Goal: Task Accomplishment & Management: Use online tool/utility

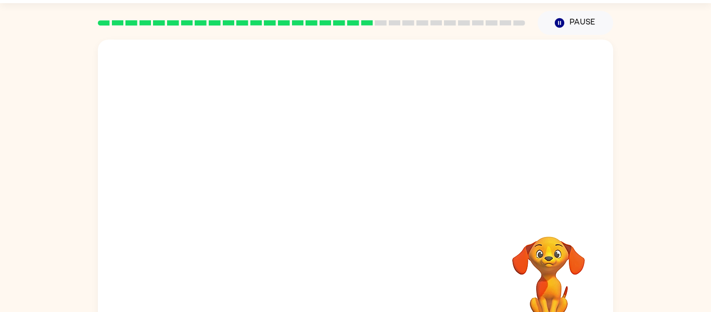
scroll to position [19, 0]
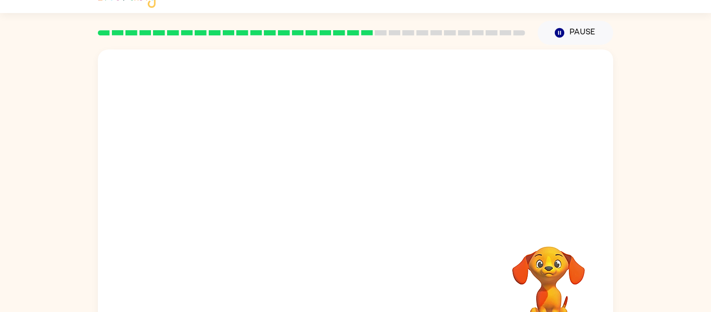
click at [492, 76] on video "Your browser must support playing .mp4 files to use Literably. Please try using…" at bounding box center [355, 136] width 515 height 175
click at [240, 189] on video "Your browser must support playing .mp4 files to use Literably. Please try using…" at bounding box center [355, 136] width 515 height 175
click at [242, 172] on video "Your browser must support playing .mp4 files to use Literably. Please try using…" at bounding box center [355, 136] width 515 height 175
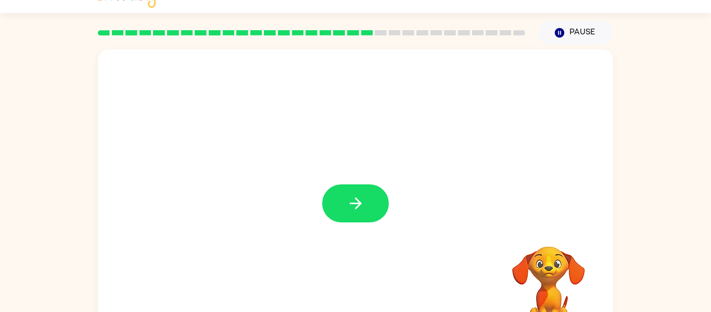
scroll to position [54, 0]
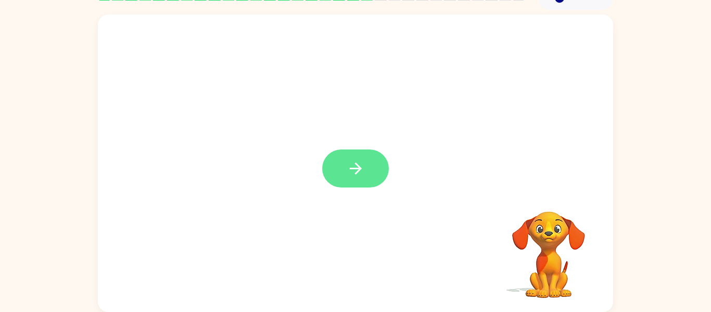
click at [360, 187] on button "button" at bounding box center [355, 168] width 67 height 38
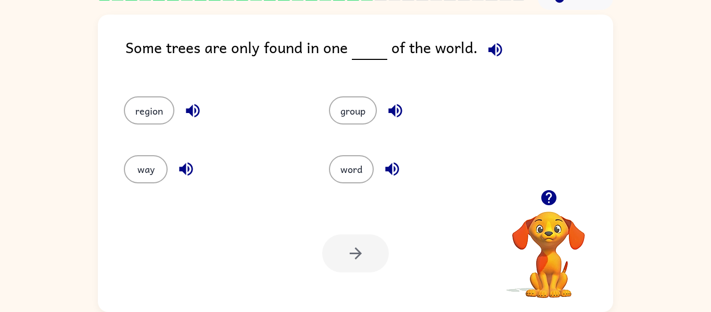
click at [499, 48] on icon "button" at bounding box center [495, 50] width 18 height 18
click at [197, 117] on icon "button" at bounding box center [193, 110] width 18 height 18
click at [400, 112] on icon "button" at bounding box center [395, 110] width 18 height 18
click at [158, 104] on button "region" at bounding box center [149, 110] width 50 height 28
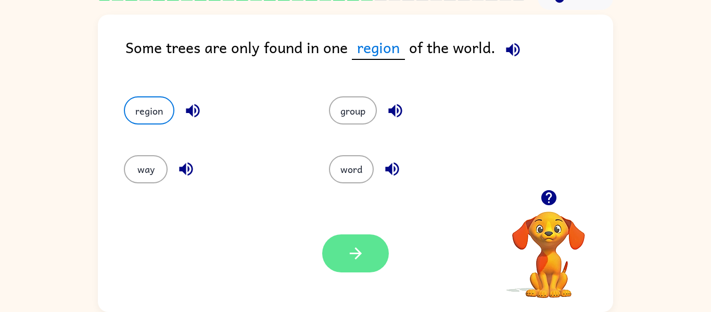
click at [375, 241] on button "button" at bounding box center [355, 253] width 67 height 38
click at [371, 248] on div at bounding box center [355, 253] width 67 height 38
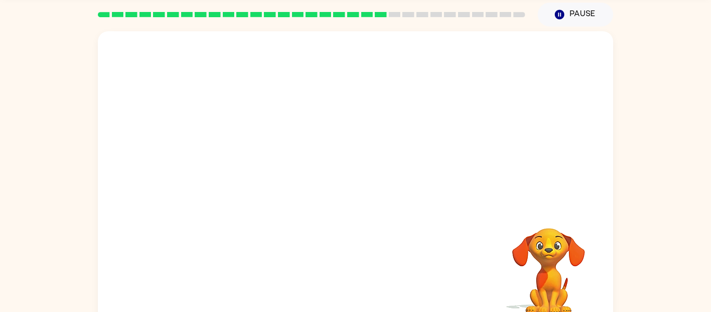
scroll to position [37, 0]
click at [400, 304] on div "Your browser must support playing .mp4 files to use Literably. Please try using…" at bounding box center [355, 180] width 515 height 297
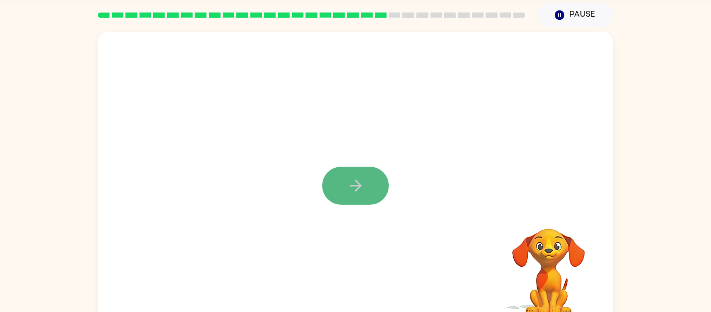
click at [357, 179] on icon "button" at bounding box center [355, 185] width 18 height 18
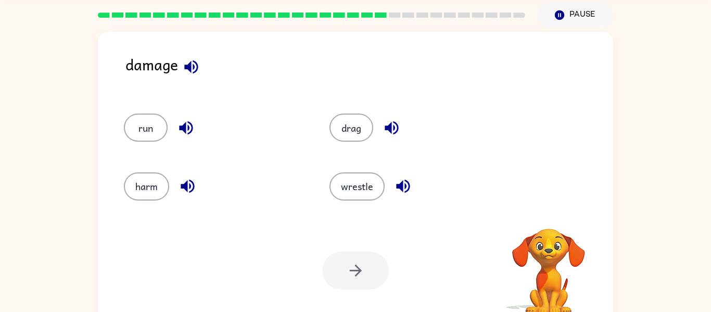
click at [357, 179] on button "wrestle" at bounding box center [356, 186] width 55 height 28
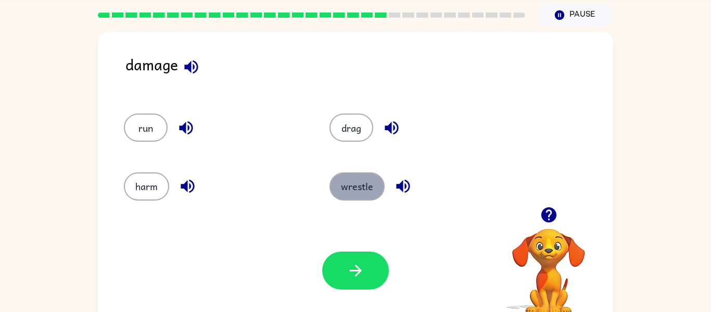
click at [340, 181] on button "wrestle" at bounding box center [356, 186] width 55 height 28
click at [191, 62] on icon "button" at bounding box center [191, 67] width 18 height 18
click at [391, 121] on icon "button" at bounding box center [391, 128] width 18 height 18
click at [406, 194] on icon "button" at bounding box center [403, 186] width 18 height 18
click at [152, 192] on button "harm" at bounding box center [146, 186] width 45 height 28
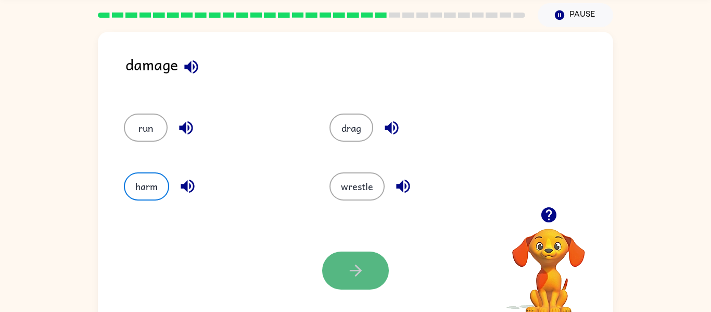
click at [373, 256] on button "button" at bounding box center [355, 270] width 67 height 38
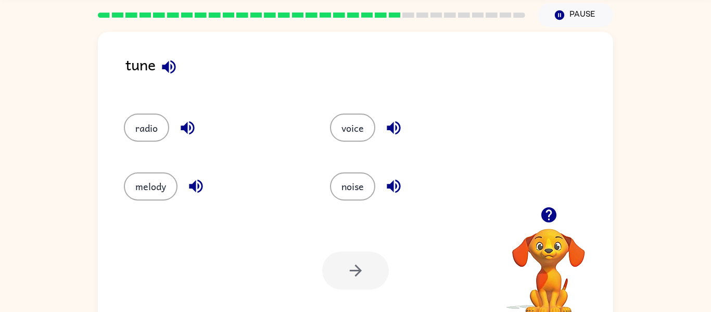
click at [156, 68] on button "button" at bounding box center [169, 67] width 27 height 27
click at [158, 68] on button "button" at bounding box center [169, 67] width 27 height 27
click at [192, 130] on icon "button" at bounding box center [187, 128] width 18 height 18
click at [202, 190] on icon "button" at bounding box center [196, 186] width 18 height 18
click at [400, 124] on icon "button" at bounding box center [393, 128] width 18 height 18
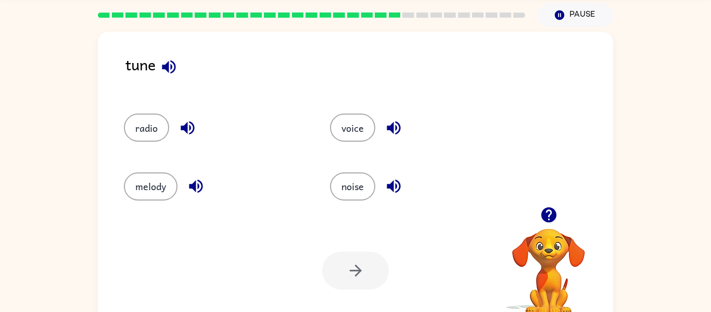
click at [394, 191] on icon "button" at bounding box center [394, 186] width 14 height 14
click at [125, 117] on div "radio" at bounding box center [215, 127] width 182 height 28
click at [137, 98] on div "radio" at bounding box center [207, 123] width 206 height 58
click at [139, 124] on button "radio" at bounding box center [146, 127] width 45 height 28
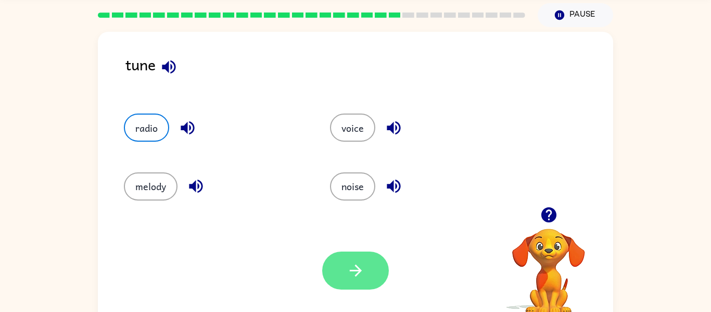
click at [333, 269] on button "button" at bounding box center [355, 270] width 67 height 38
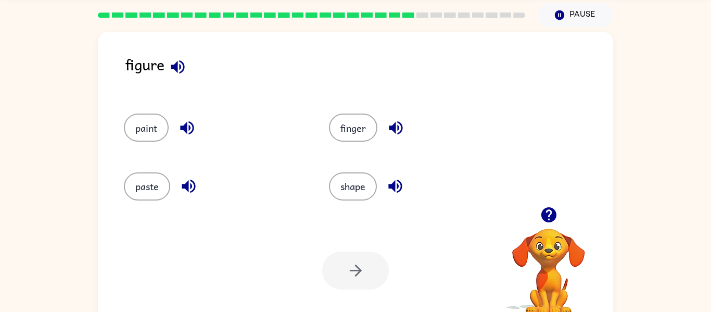
click at [182, 65] on icon "button" at bounding box center [178, 67] width 18 height 18
click at [408, 130] on button "button" at bounding box center [395, 127] width 27 height 27
click at [550, 221] on icon "button" at bounding box center [548, 214] width 15 height 15
click at [368, 123] on button "finger" at bounding box center [353, 127] width 48 height 28
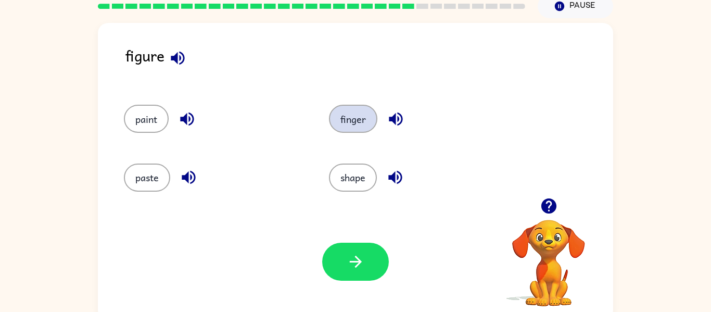
scroll to position [54, 0]
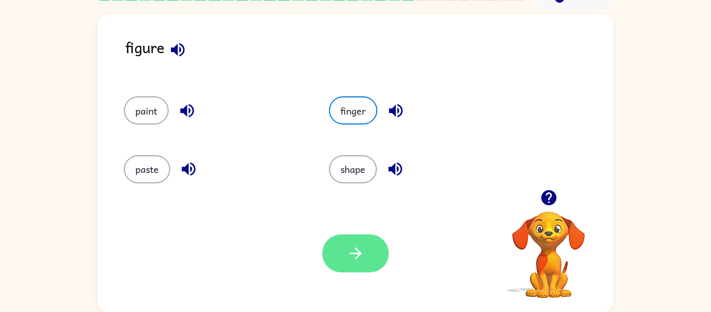
click at [361, 264] on button "button" at bounding box center [355, 253] width 67 height 38
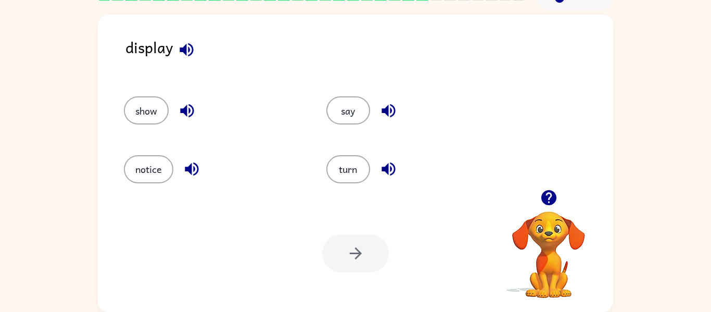
click at [393, 109] on icon "button" at bounding box center [388, 110] width 18 height 18
click at [348, 112] on button "say" at bounding box center [348, 110] width 44 height 28
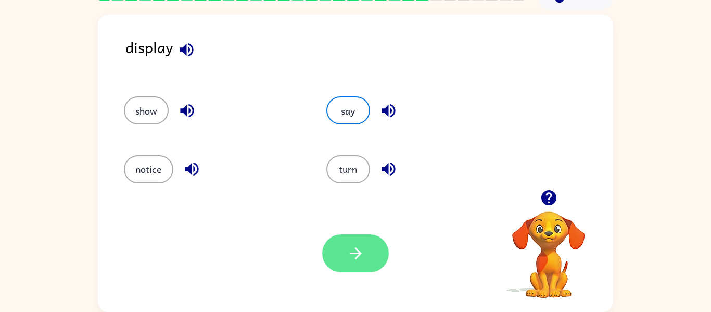
click at [350, 272] on button "button" at bounding box center [355, 253] width 67 height 38
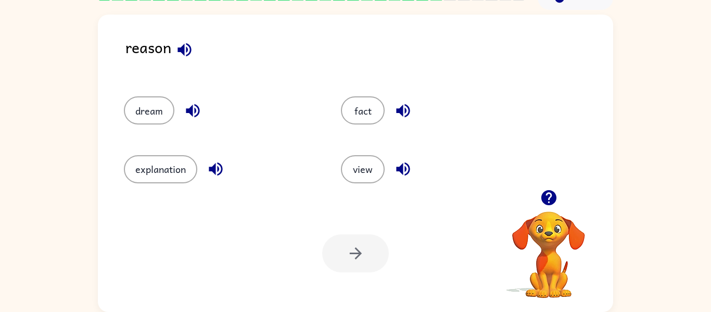
click at [187, 50] on icon "button" at bounding box center [184, 50] width 14 height 14
click at [177, 53] on icon "button" at bounding box center [184, 50] width 18 height 18
click at [405, 114] on icon "button" at bounding box center [403, 110] width 18 height 18
click at [412, 176] on icon "button" at bounding box center [403, 169] width 18 height 18
click at [220, 173] on icon "button" at bounding box center [216, 169] width 14 height 14
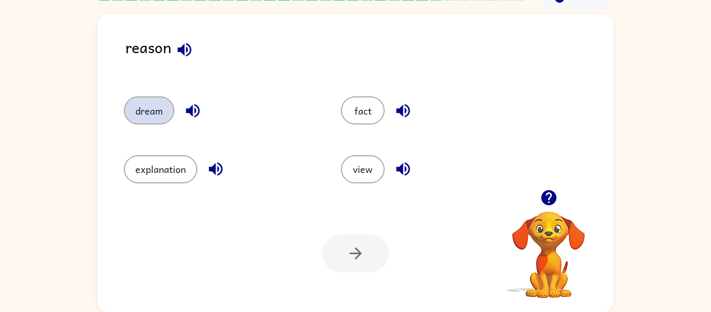
click at [164, 111] on button "dream" at bounding box center [149, 110] width 50 height 28
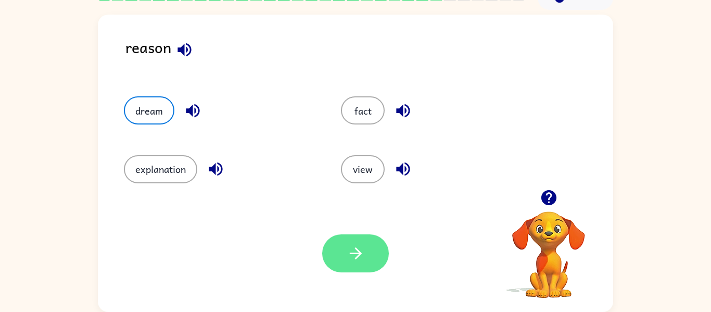
click at [345, 261] on button "button" at bounding box center [355, 253] width 67 height 38
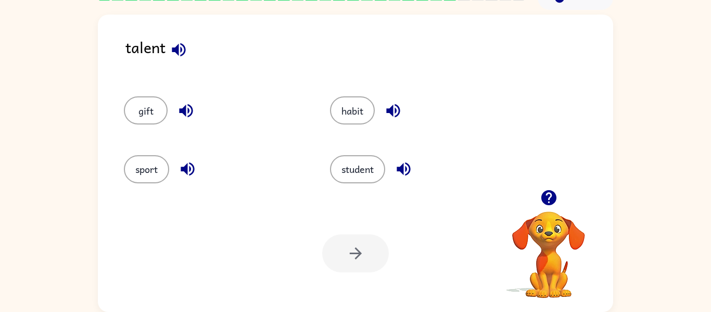
click at [174, 46] on icon "button" at bounding box center [179, 50] width 18 height 18
click at [178, 55] on icon "button" at bounding box center [179, 50] width 18 height 18
click at [181, 57] on icon "button" at bounding box center [179, 50] width 18 height 18
click at [177, 58] on icon "button" at bounding box center [179, 50] width 18 height 18
click at [142, 176] on button "sport" at bounding box center [146, 169] width 45 height 28
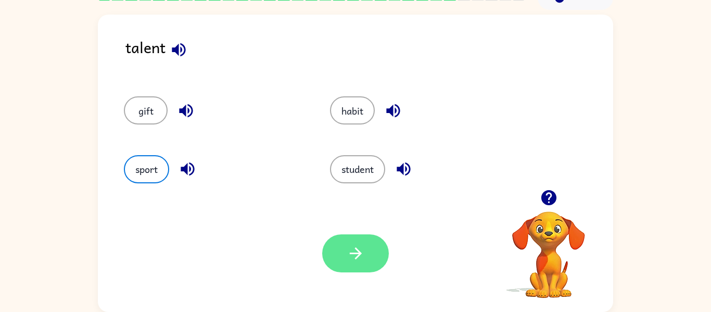
click at [360, 258] on icon "button" at bounding box center [355, 253] width 18 height 18
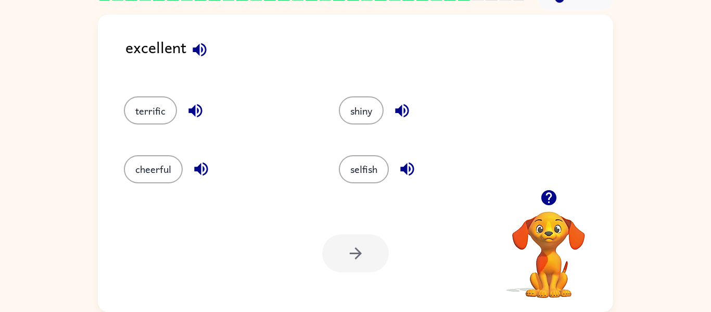
click at [204, 45] on icon "button" at bounding box center [199, 50] width 14 height 14
click at [404, 110] on icon "button" at bounding box center [402, 111] width 14 height 14
click at [418, 175] on button "button" at bounding box center [407, 169] width 27 height 27
click at [419, 169] on button "button" at bounding box center [407, 169] width 27 height 27
click at [412, 177] on icon "button" at bounding box center [407, 169] width 18 height 18
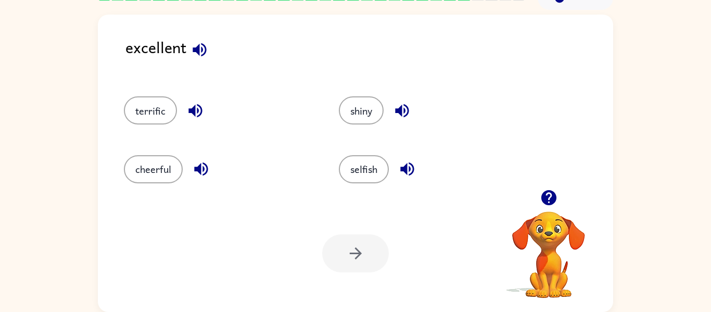
click at [197, 99] on button "button" at bounding box center [195, 110] width 27 height 27
click at [209, 175] on icon "button" at bounding box center [201, 169] width 18 height 18
click at [166, 172] on button "cheerful" at bounding box center [153, 169] width 59 height 28
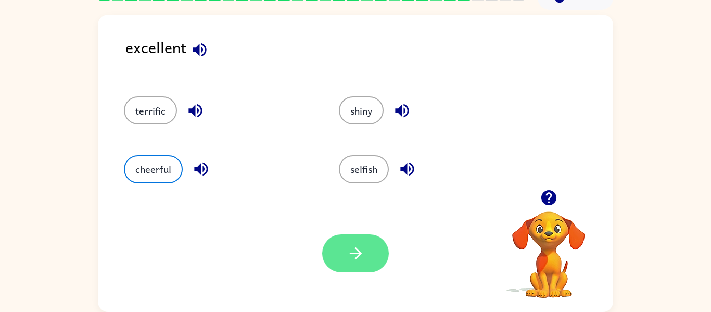
click at [356, 266] on button "button" at bounding box center [355, 253] width 67 height 38
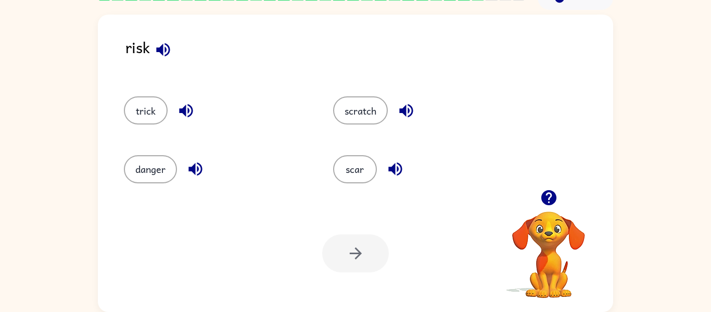
click at [160, 54] on icon "button" at bounding box center [163, 50] width 18 height 18
click at [426, 108] on div "scratch" at bounding box center [425, 110] width 185 height 28
click at [406, 106] on icon "button" at bounding box center [406, 111] width 14 height 14
click at [394, 171] on icon "button" at bounding box center [395, 169] width 14 height 14
click at [200, 165] on icon "button" at bounding box center [195, 169] width 14 height 14
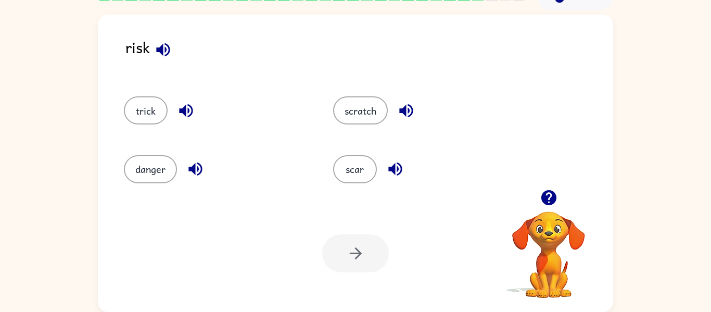
click at [178, 114] on icon "button" at bounding box center [186, 110] width 18 height 18
click at [178, 103] on icon "button" at bounding box center [186, 110] width 18 height 18
click at [192, 174] on icon "button" at bounding box center [195, 169] width 18 height 18
click at [188, 174] on icon "button" at bounding box center [195, 169] width 18 height 18
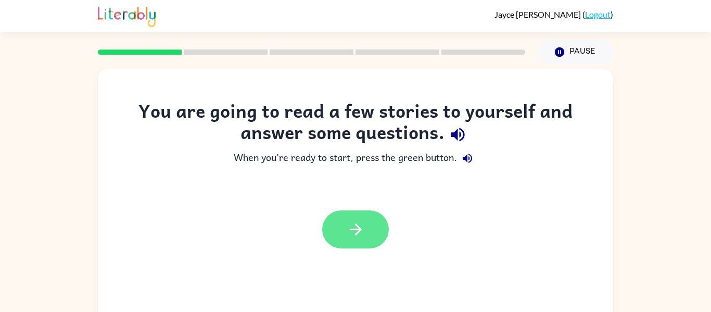
click at [340, 223] on button "button" at bounding box center [355, 229] width 67 height 38
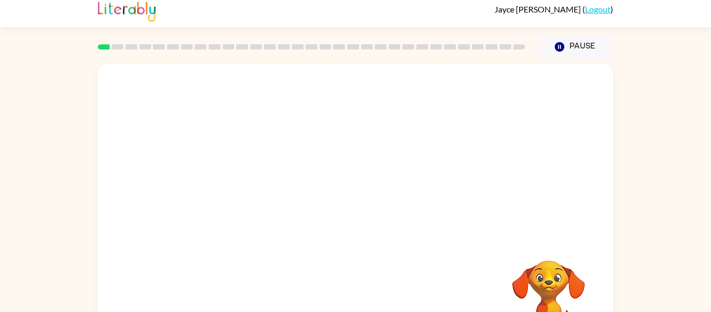
scroll to position [54, 0]
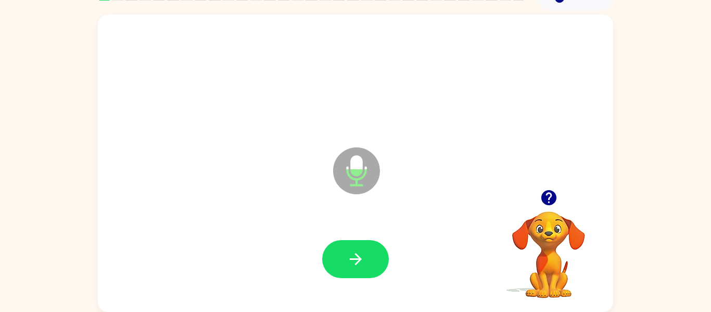
click at [356, 170] on icon "Microphone The Microphone is here when it is your turn to talk" at bounding box center [408, 184] width 156 height 78
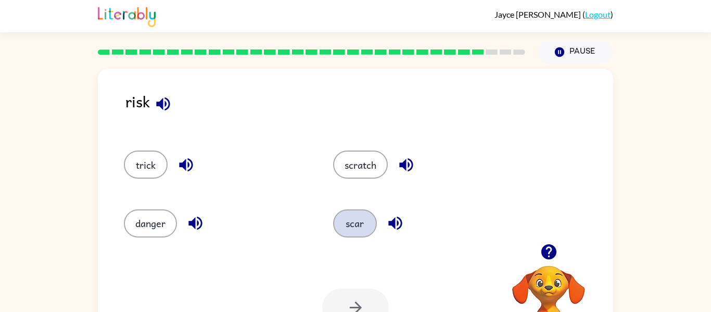
click at [354, 230] on button "scar" at bounding box center [355, 223] width 44 height 28
click at [340, 305] on button "button" at bounding box center [355, 307] width 67 height 38
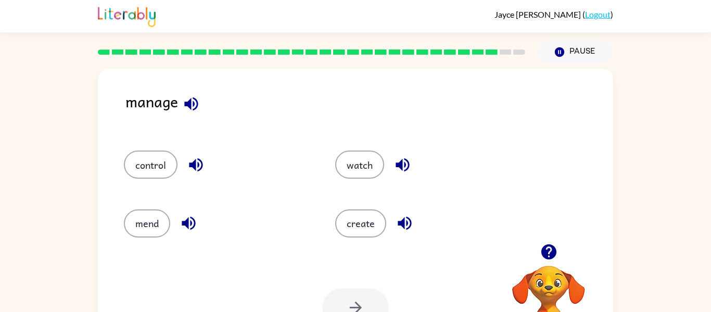
click at [179, 101] on button "button" at bounding box center [191, 104] width 27 height 27
click at [187, 101] on icon "button" at bounding box center [191, 104] width 14 height 14
click at [185, 110] on icon "button" at bounding box center [191, 104] width 18 height 18
click at [201, 163] on icon "button" at bounding box center [196, 165] width 14 height 14
click at [182, 226] on icon "button" at bounding box center [188, 223] width 18 height 18
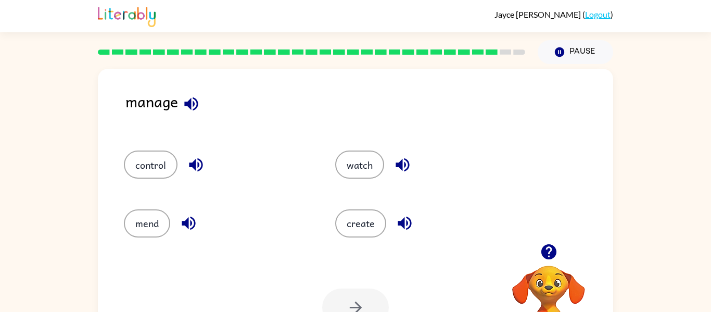
click at [197, 189] on div "mend" at bounding box center [209, 218] width 211 height 58
click at [189, 164] on icon "button" at bounding box center [196, 165] width 14 height 14
click at [136, 162] on button "control" at bounding box center [151, 164] width 54 height 28
click at [362, 309] on icon "button" at bounding box center [355, 307] width 18 height 18
click at [185, 104] on icon "button" at bounding box center [192, 104] width 18 height 18
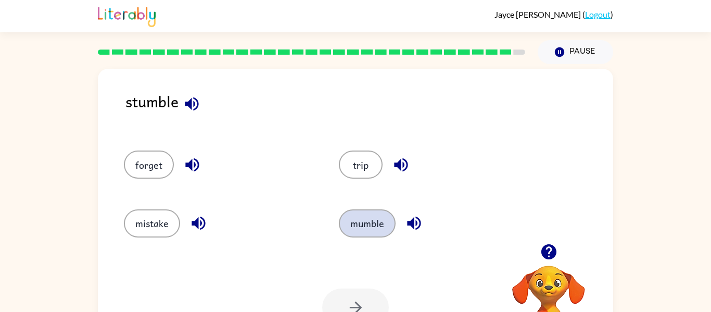
click at [377, 232] on button "mumble" at bounding box center [367, 223] width 57 height 28
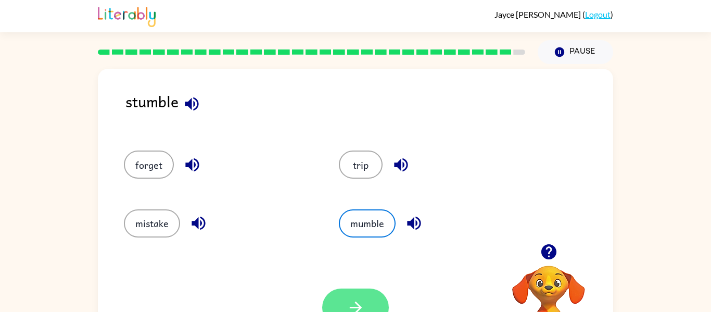
click at [359, 304] on icon "button" at bounding box center [355, 307] width 18 height 18
